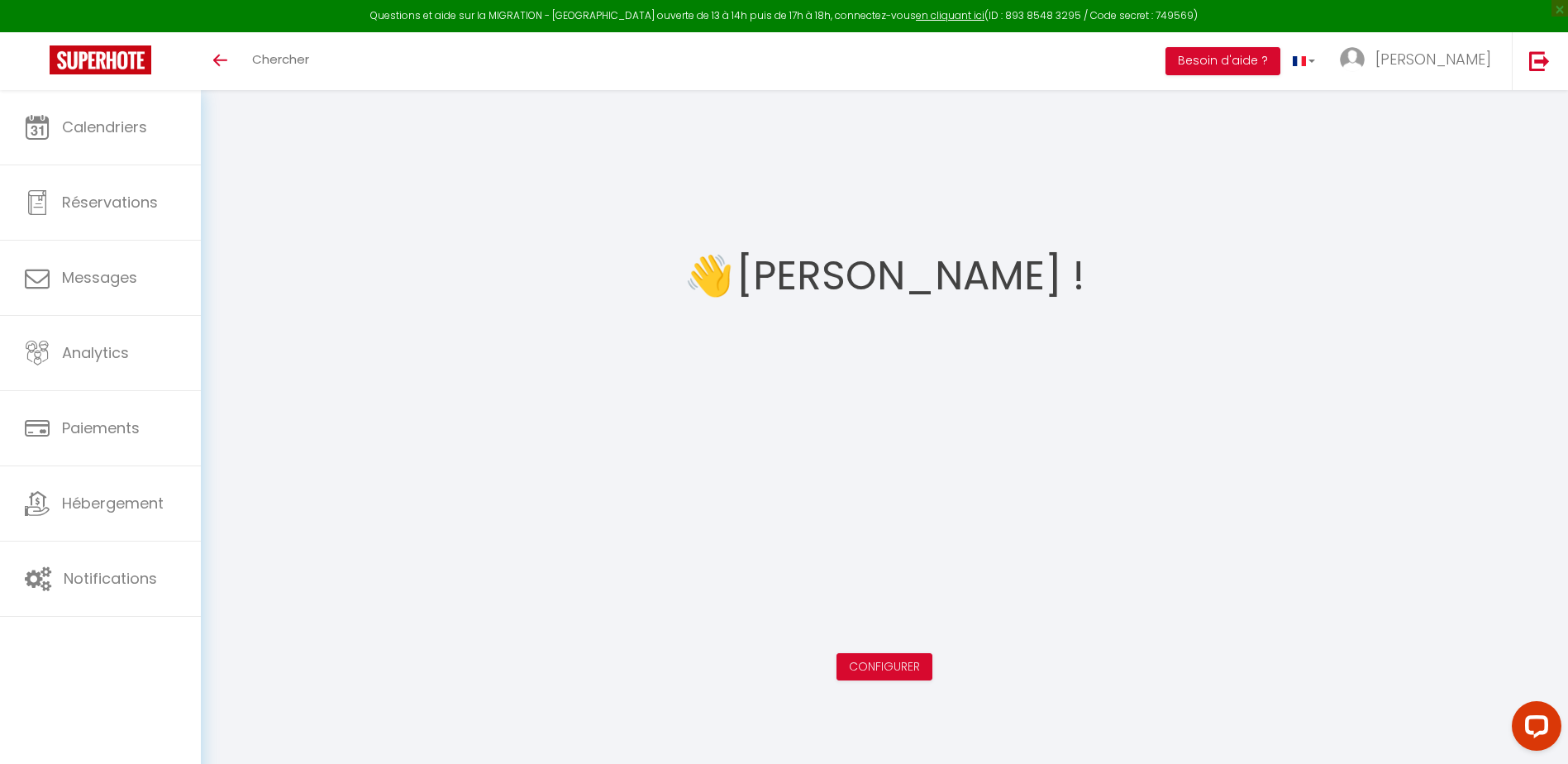
drag, startPoint x: 1272, startPoint y: 8, endPoint x: 1029, endPoint y: 180, distance: 297.7
click at [1029, 181] on div "👋 [PERSON_NAME] ! Configurer" at bounding box center [884, 454] width 1328 height 688
